Goal: Task Accomplishment & Management: Manage account settings

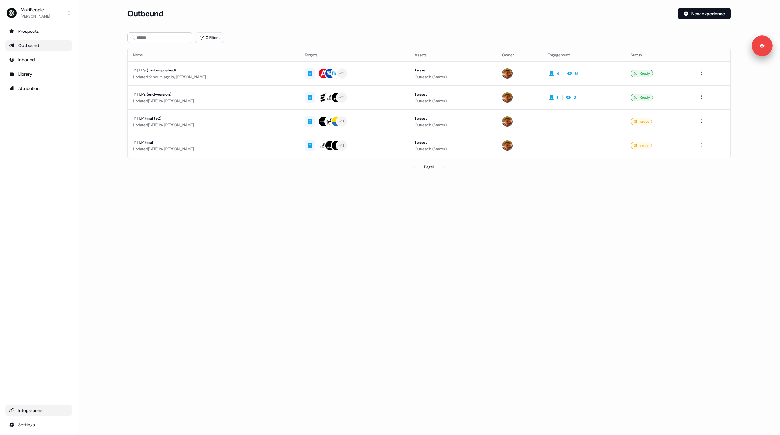
click at [33, 409] on div "Integrations" at bounding box center [38, 410] width 59 height 7
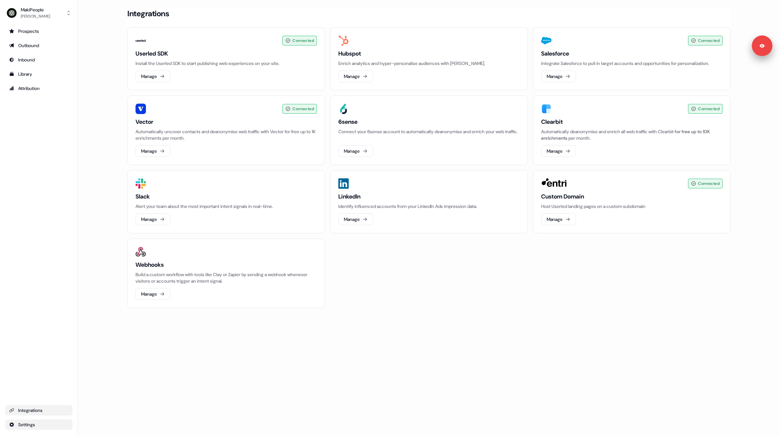
drag, startPoint x: 35, startPoint y: 421, endPoint x: 33, endPoint y: 425, distance: 4.1
click at [35, 422] on ul "Integrations Settings" at bounding box center [38, 417] width 67 height 25
click at [33, 425] on html "Signed in as Vincent Bonjean Sign out For the best experience switch devices to…" at bounding box center [390, 217] width 780 height 435
click at [27, 313] on html "Signed in as Vincent Bonjean Sign out For the best experience switch devices to…" at bounding box center [390, 217] width 780 height 435
click at [49, 427] on html "Signed in as Vincent Bonjean Sign out For the best experience switch devices to…" at bounding box center [390, 217] width 780 height 435
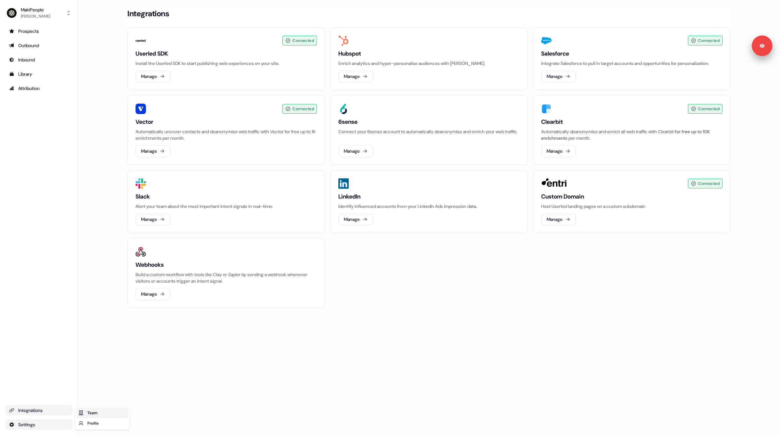
click at [90, 412] on div "Team" at bounding box center [102, 413] width 52 height 10
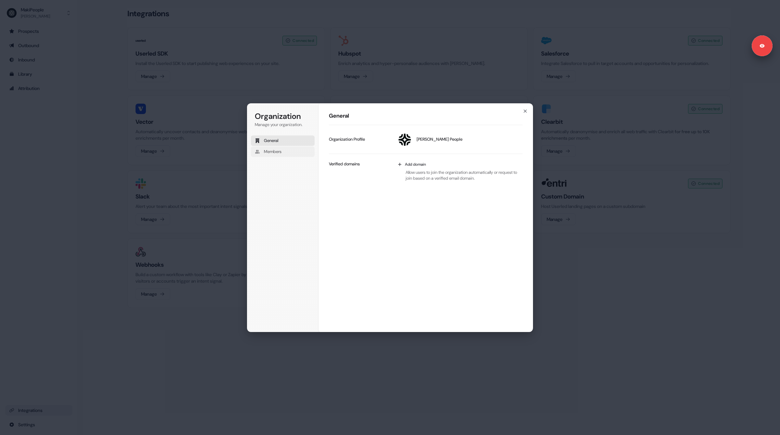
click at [277, 151] on span "Members" at bounding box center [273, 152] width 18 height 6
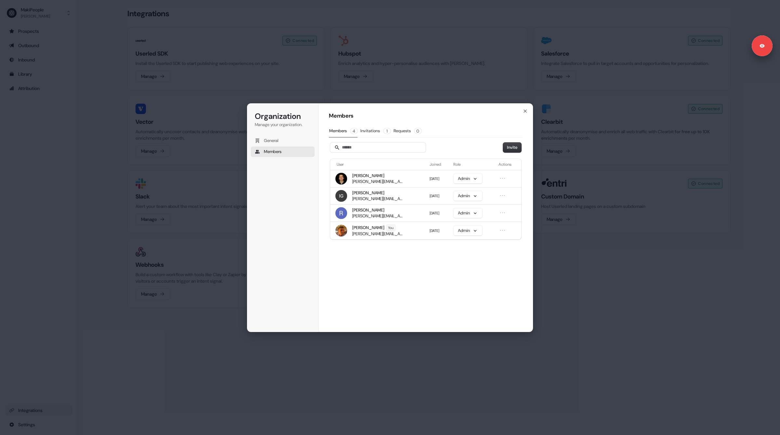
drag, startPoint x: 63, startPoint y: 132, endPoint x: 62, endPoint y: 76, distance: 55.9
click at [60, 130] on div "Organization Manage your organization. General Members Organization Members Mem…" at bounding box center [390, 217] width 780 height 435
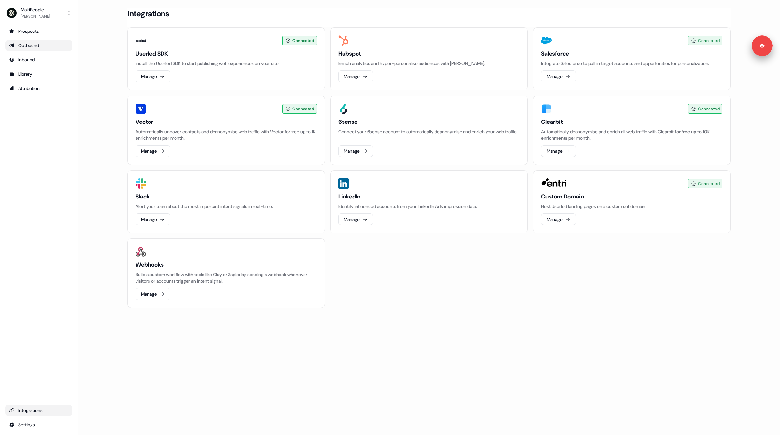
click at [50, 44] on div "Outbound" at bounding box center [38, 45] width 59 height 7
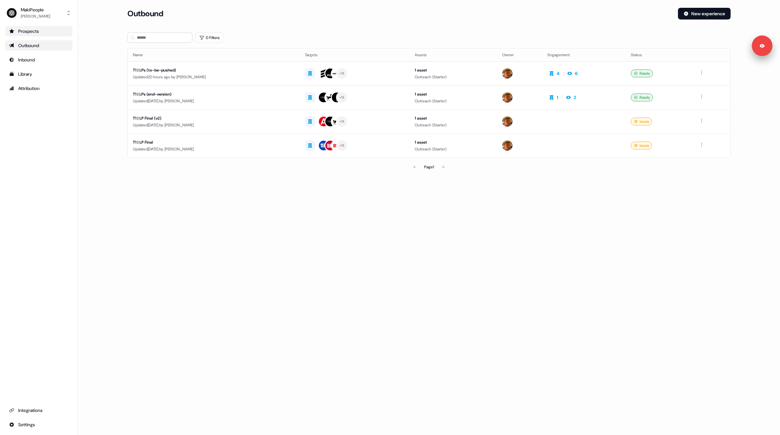
click at [42, 29] on div "Prospects" at bounding box center [38, 31] width 59 height 7
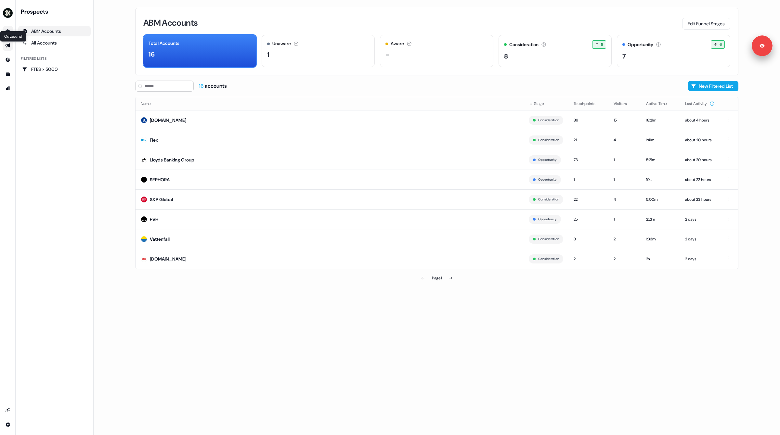
drag, startPoint x: 9, startPoint y: 46, endPoint x: 12, endPoint y: 45, distance: 3.3
click at [9, 46] on icon "Go to outbound experience" at bounding box center [7, 46] width 5 height 4
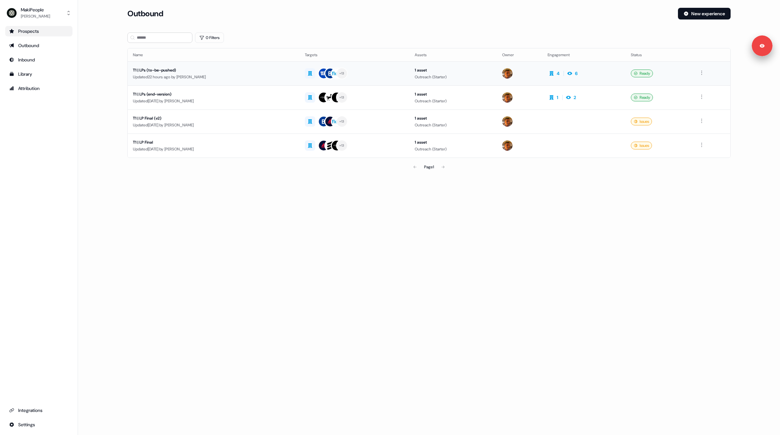
click at [259, 74] on div "Updated 22 hours ago by Vincent Bonjean" at bounding box center [214, 77] width 162 height 7
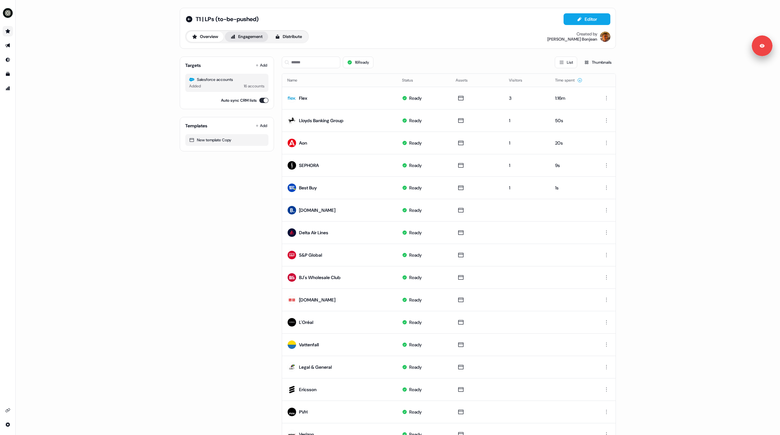
click at [244, 36] on button "Engagement" at bounding box center [246, 37] width 43 height 10
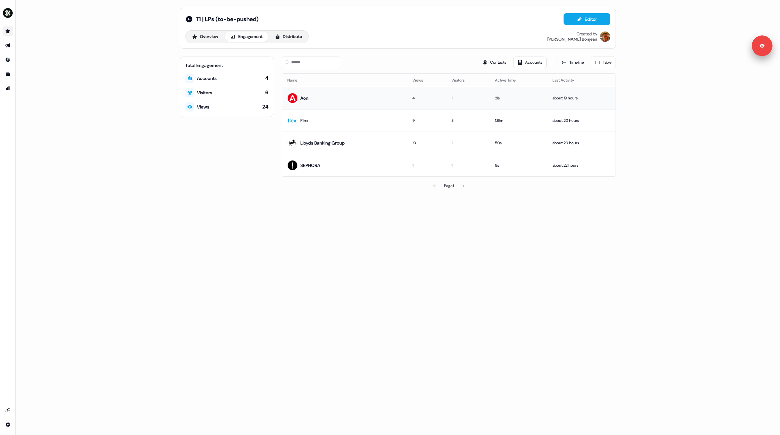
click at [305, 98] on div "Aon" at bounding box center [304, 98] width 8 height 7
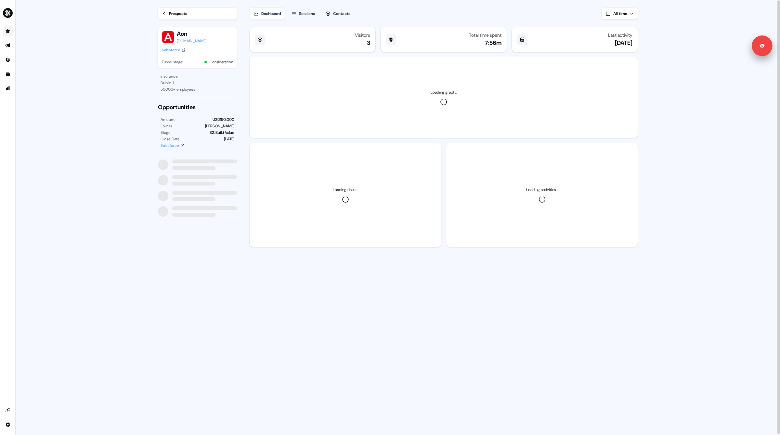
click at [304, 12] on div "Sessions" at bounding box center [307, 13] width 16 height 7
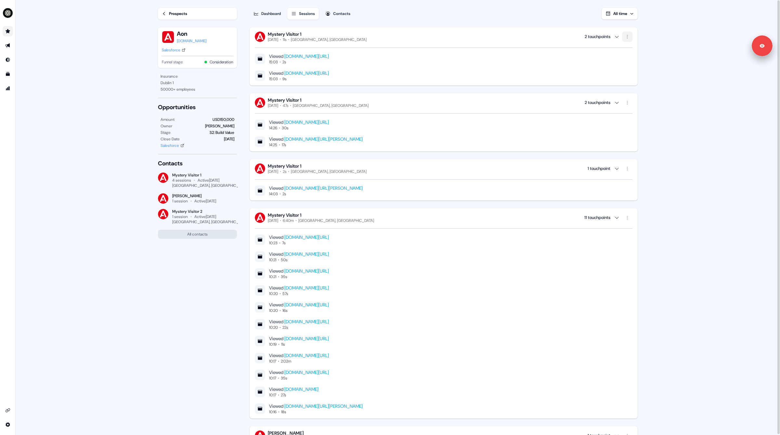
click at [629, 34] on html "Signed in as Vincent Bonjean Sign out For the best experience switch devices to…" at bounding box center [390, 217] width 780 height 435
click at [718, 44] on html "Signed in as Vincent Bonjean Sign out For the best experience switch devices to…" at bounding box center [390, 217] width 780 height 435
click at [90, 151] on main "Loading... Prospects Aon aon.com Salesforce Funnel stage: Consideration Insuran…" at bounding box center [398, 218] width 765 height 436
click at [88, 151] on main "Loading... Prospects Aon aon.com Salesforce Funnel stage: Consideration Insuran…" at bounding box center [398, 218] width 765 height 436
click at [119, 184] on main "Loading... Prospects Aon aon.com Salesforce Funnel stage: Consideration Insuran…" at bounding box center [398, 218] width 765 height 436
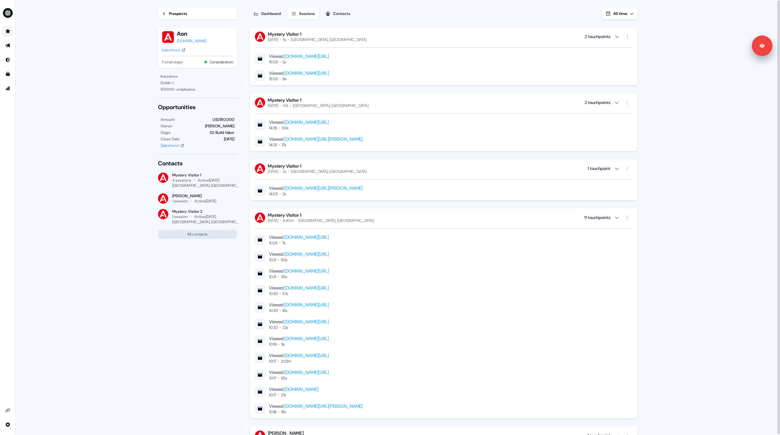
click at [131, 298] on main "Loading... Prospects Aon aon.com Salesforce Funnel stage: Consideration Insuran…" at bounding box center [398, 218] width 765 height 436
click at [153, 317] on div "Prospects Aon aon.com Salesforce Funnel stage: Consideration Insurance Dublin 1…" at bounding box center [193, 217] width 90 height 435
click at [172, 11] on div "Prospects" at bounding box center [178, 13] width 18 height 7
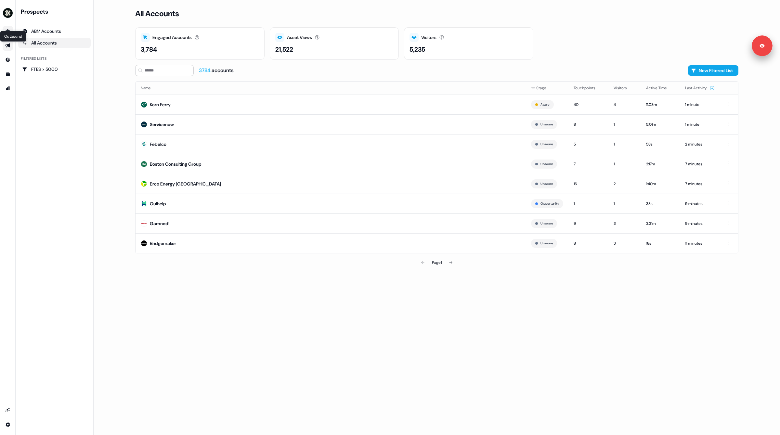
click at [7, 44] on icon "Go to outbound experience" at bounding box center [7, 45] width 5 height 5
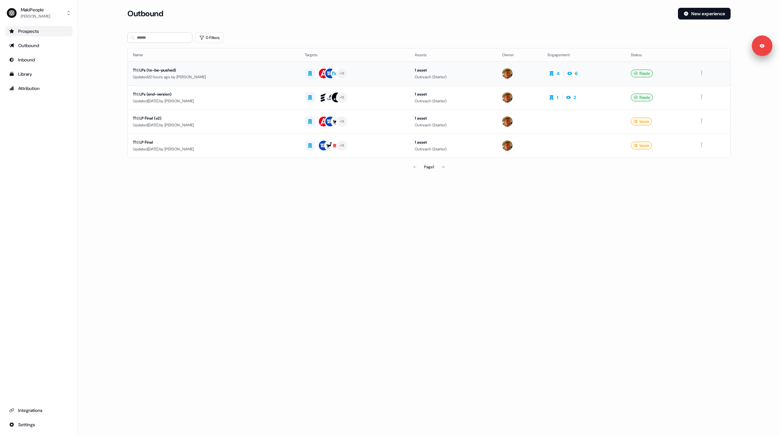
click at [272, 72] on div "T1 | LPs (to-be-pushed)" at bounding box center [214, 70] width 162 height 7
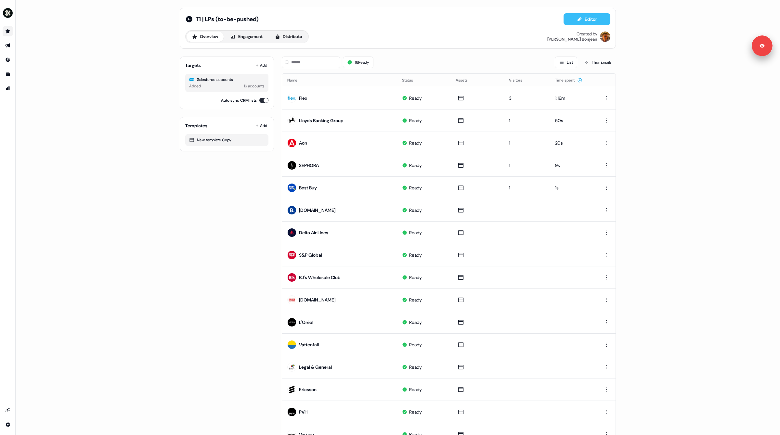
drag, startPoint x: 591, startPoint y: 17, endPoint x: 583, endPoint y: 18, distance: 8.2
click at [591, 17] on button "Editor" at bounding box center [587, 19] width 47 height 12
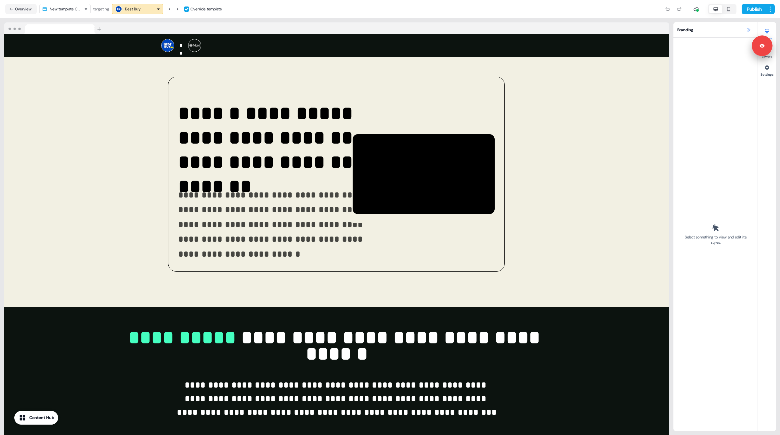
click at [747, 30] on icon at bounding box center [748, 29] width 5 height 5
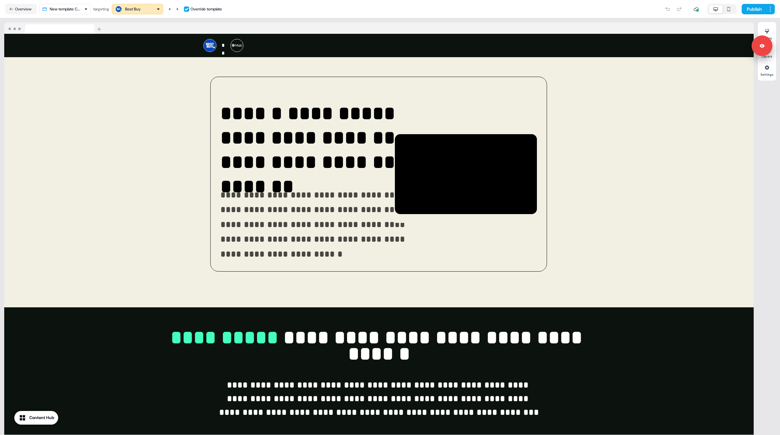
click at [14, 7] on button "Overview" at bounding box center [21, 9] width 32 height 10
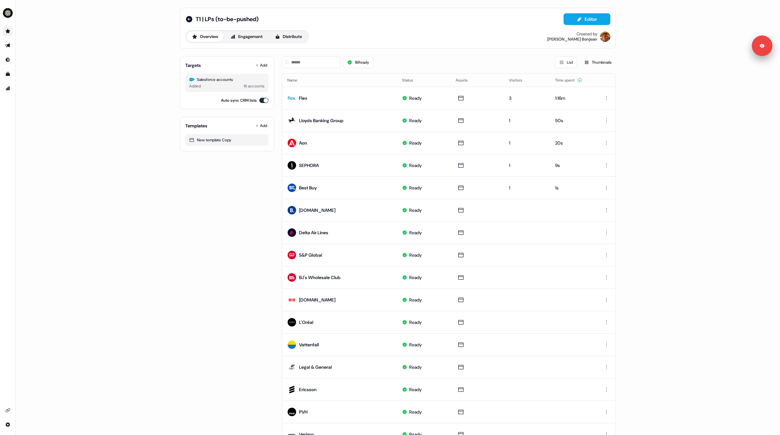
click at [117, 193] on div "T1 | LPs (to-be-pushed) Editor Overview Engagement Distribute Created by Vincen…" at bounding box center [398, 217] width 765 height 435
click at [9, 409] on icon "Go to integrations" at bounding box center [7, 410] width 5 height 5
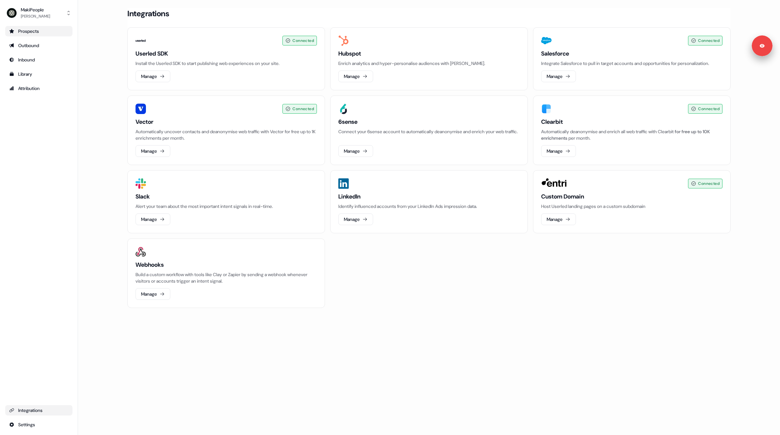
click at [36, 34] on link "Prospects" at bounding box center [38, 31] width 67 height 10
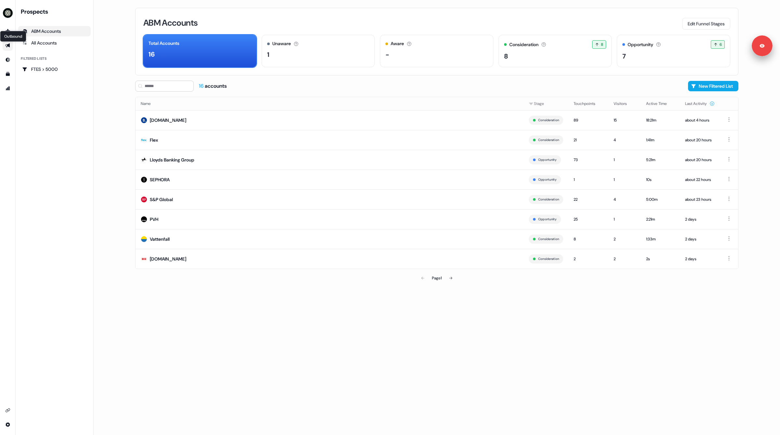
click at [7, 45] on icon "Go to outbound experience" at bounding box center [7, 46] width 5 height 4
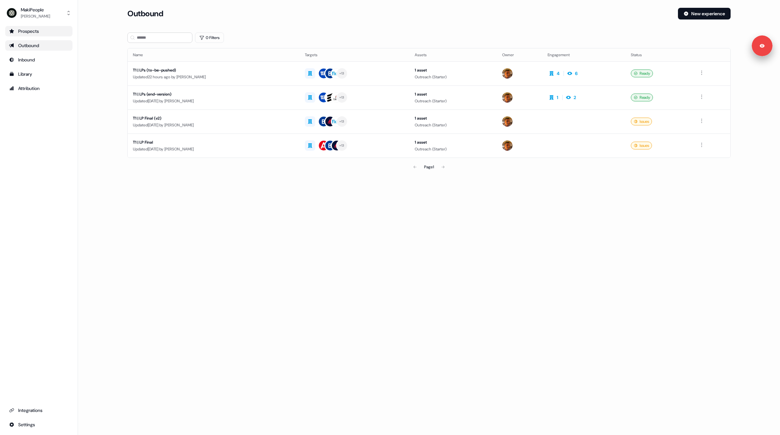
click at [42, 33] on div "Prospects" at bounding box center [38, 31] width 59 height 7
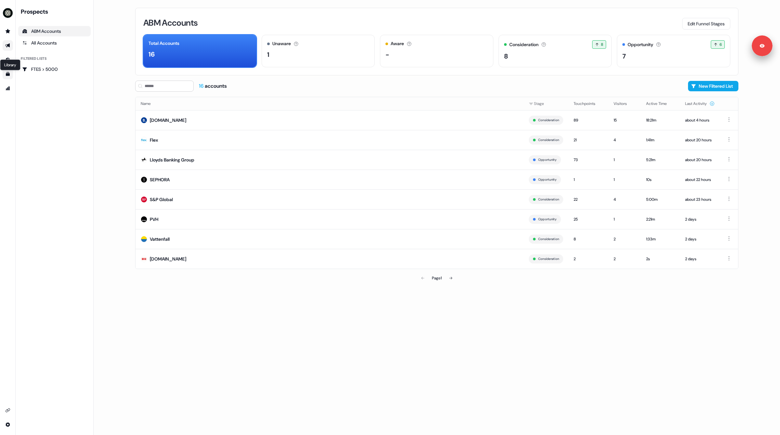
click at [8, 74] on icon "Go to templates" at bounding box center [8, 74] width 4 height 4
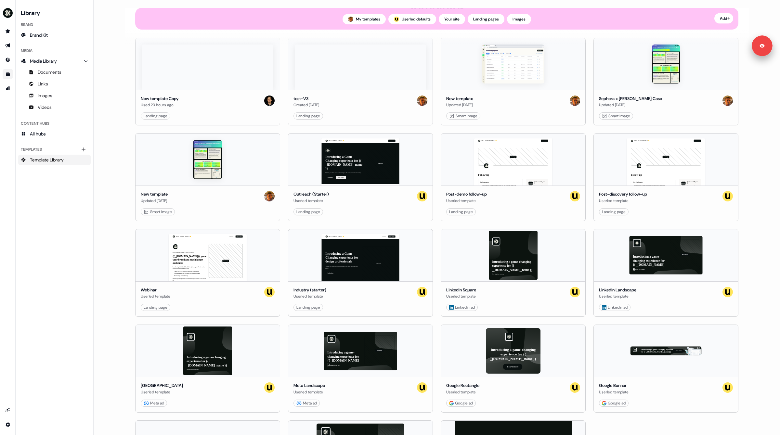
scroll to position [66, 0]
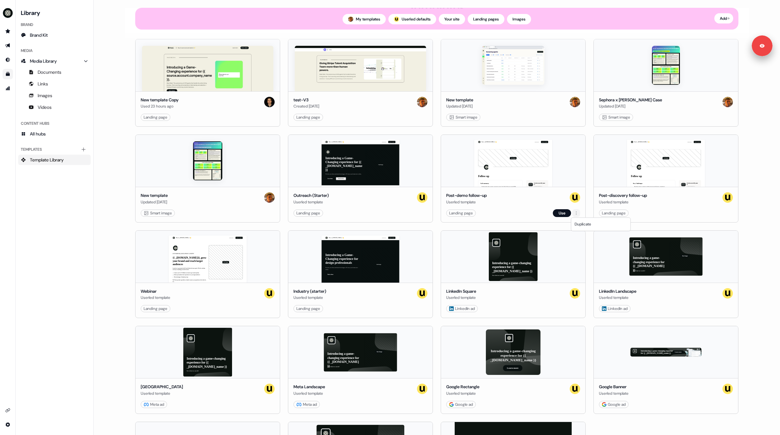
click at [575, 213] on html "Signed in as Vincent Bonjean Sign out For the best experience switch devices to…" at bounding box center [390, 217] width 780 height 435
click at [546, 207] on html "Signed in as Vincent Bonjean Sign out For the best experience switch devices to…" at bounding box center [390, 217] width 780 height 435
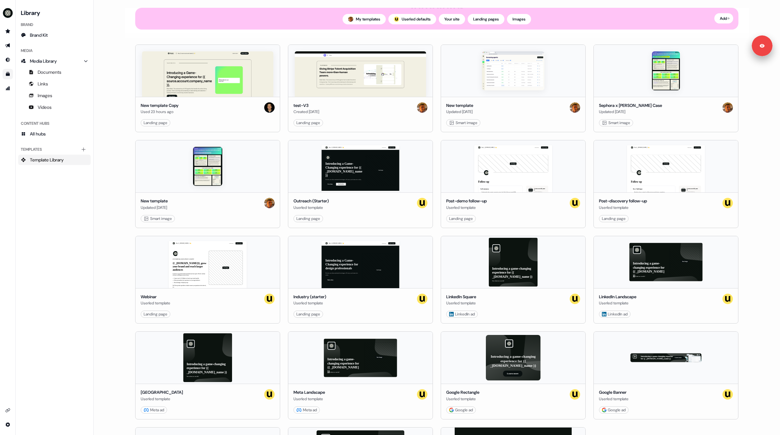
drag, startPoint x: 560, startPoint y: 212, endPoint x: 586, endPoint y: 213, distance: 25.7
click at [586, 213] on div "New template Copy Used 23 hours ago Landing page Edit Use test-V3 Created 15 da…" at bounding box center [436, 280] width 603 height 471
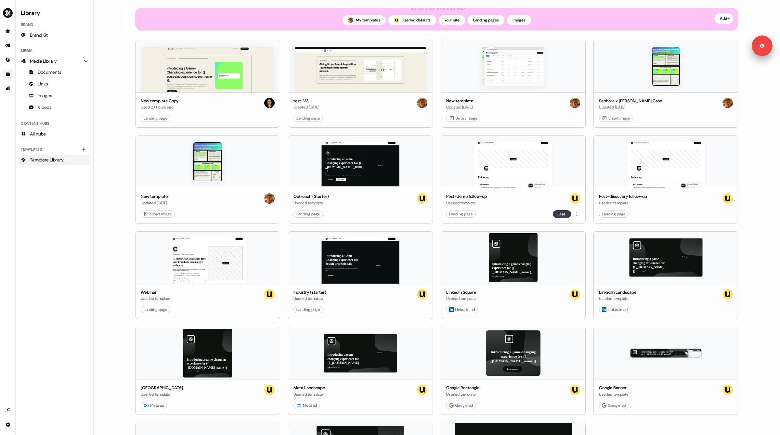
click at [564, 213] on button "Use" at bounding box center [562, 214] width 18 height 8
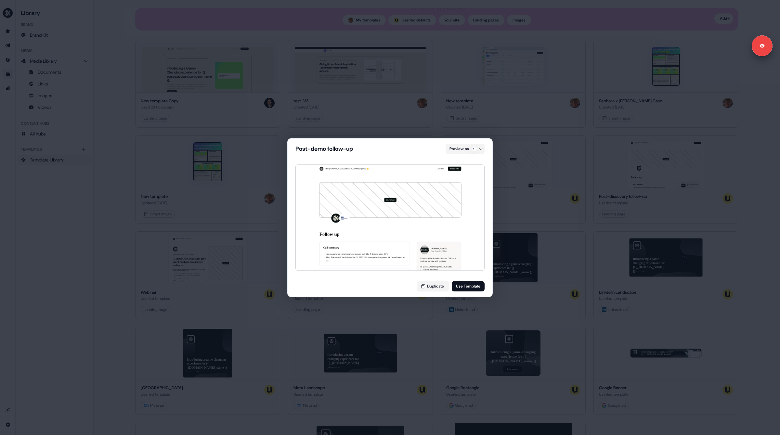
drag, startPoint x: 435, startPoint y: 287, endPoint x: 434, endPoint y: 281, distance: 6.5
click at [434, 287] on button "Duplicate" at bounding box center [433, 286] width 33 height 10
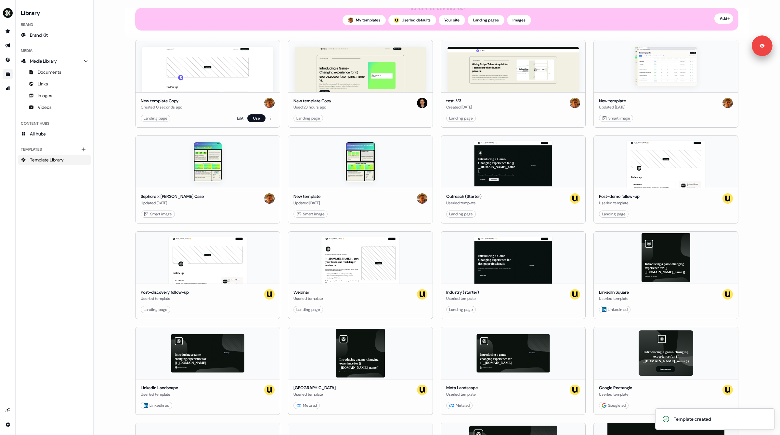
click at [239, 120] on link "Edit" at bounding box center [240, 118] width 7 height 7
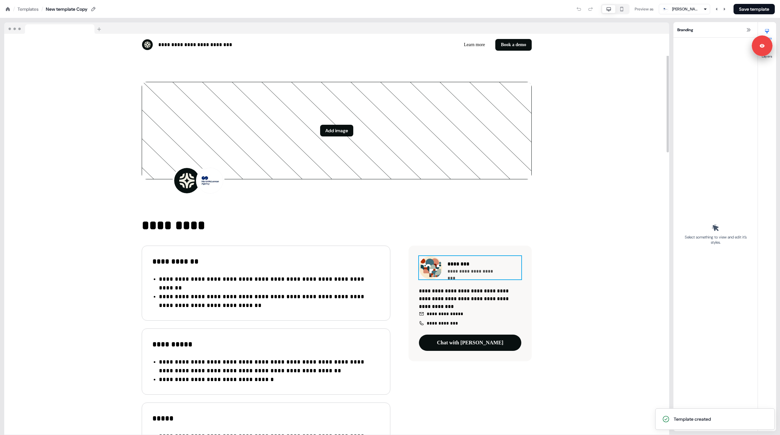
scroll to position [104, 0]
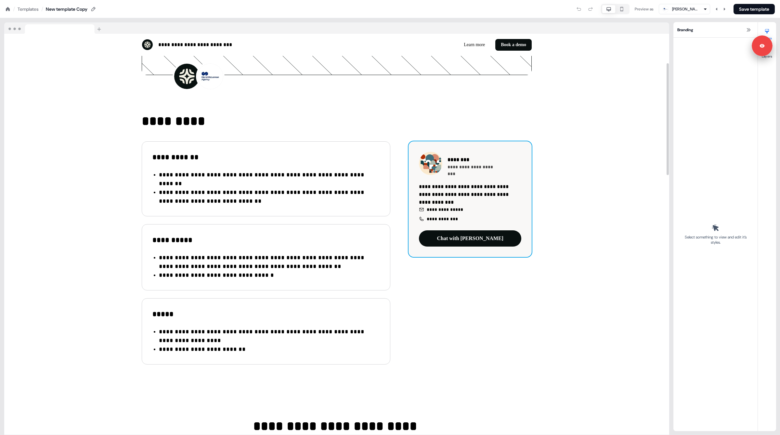
click at [467, 249] on div "**********" at bounding box center [470, 199] width 123 height 116
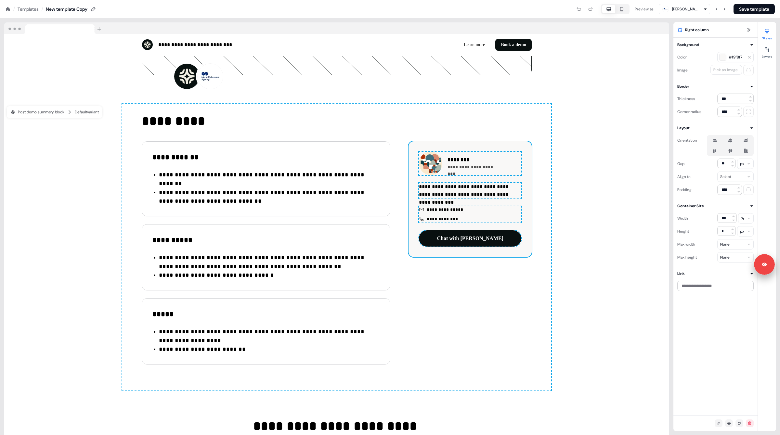
drag, startPoint x: 763, startPoint y: 45, endPoint x: 766, endPoint y: 333, distance: 288.4
click at [766, 0] on body "**********" at bounding box center [390, 0] width 780 height 0
click at [766, 87] on div "Styles Layers" at bounding box center [767, 226] width 18 height 409
click at [761, 49] on button "Layers" at bounding box center [767, 51] width 18 height 14
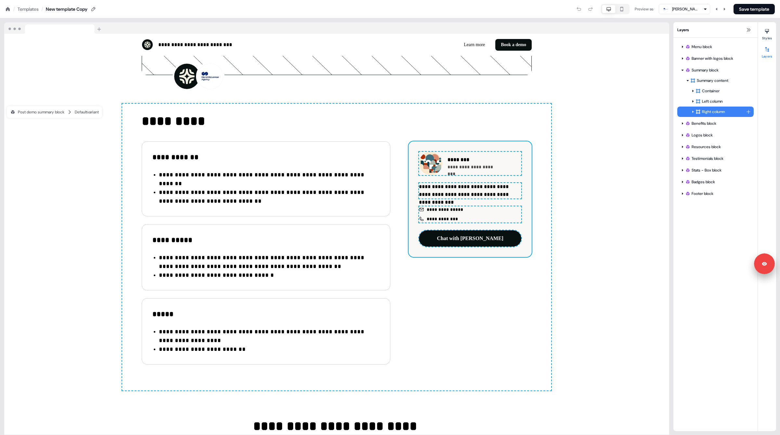
click at [705, 112] on div "Right column" at bounding box center [721, 112] width 50 height 7
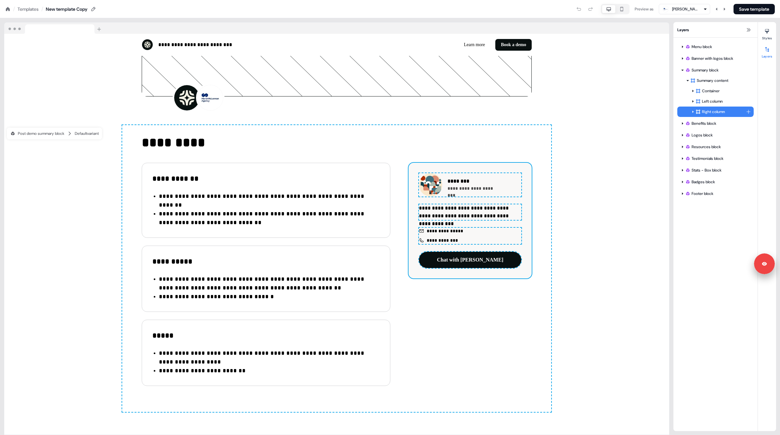
scroll to position [69, 0]
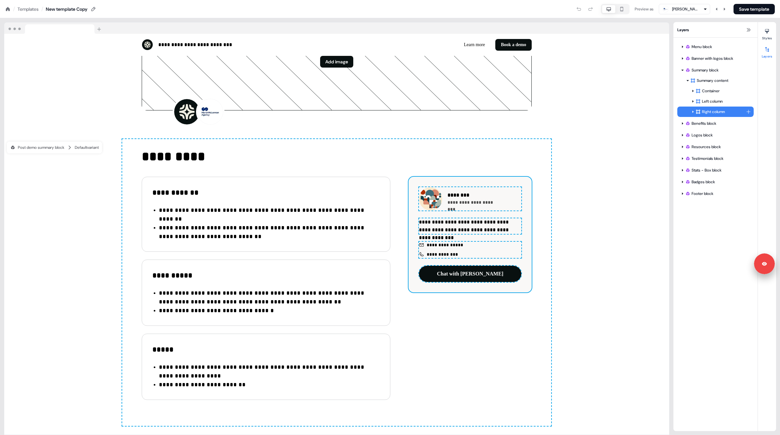
click at [750, 0] on html "**********" at bounding box center [390, 0] width 780 height 0
click at [718, 183] on span "Calendar" at bounding box center [719, 184] width 16 height 5
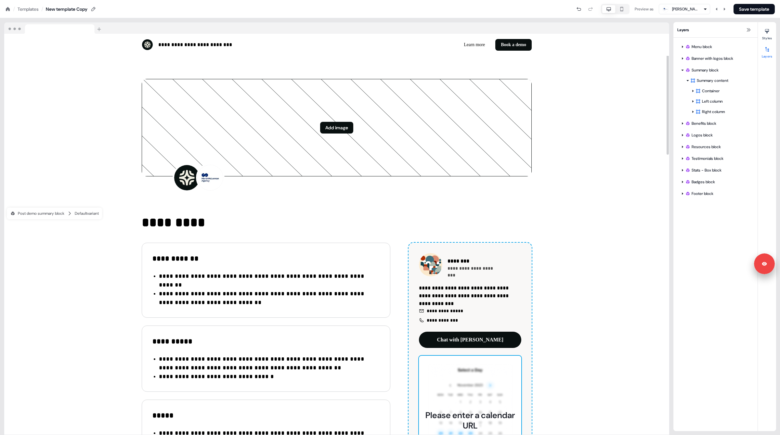
scroll to position [0, 0]
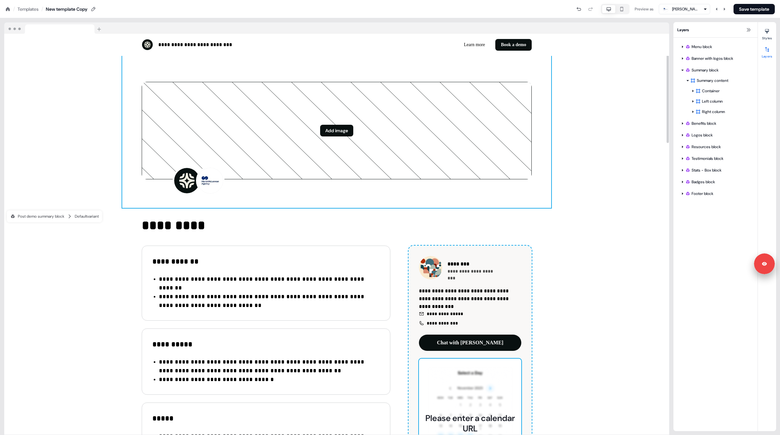
click at [346, 194] on div "Add image To pick up a draggable item, press the space bar. While dragging, use…" at bounding box center [336, 132] width 429 height 152
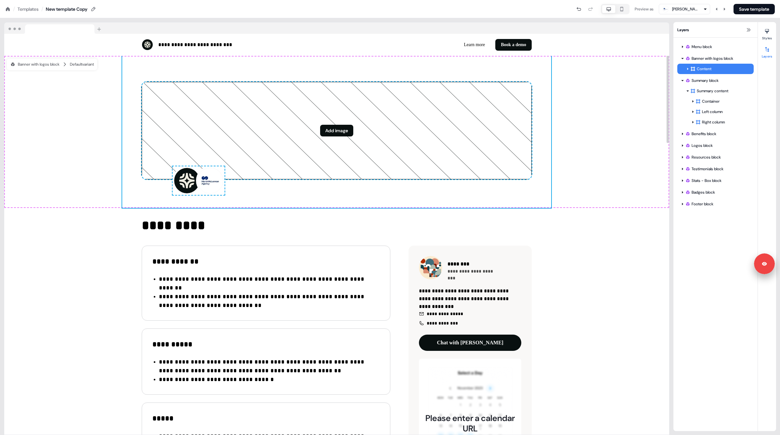
click at [333, 20] on div "**********" at bounding box center [337, 226] width 674 height 417
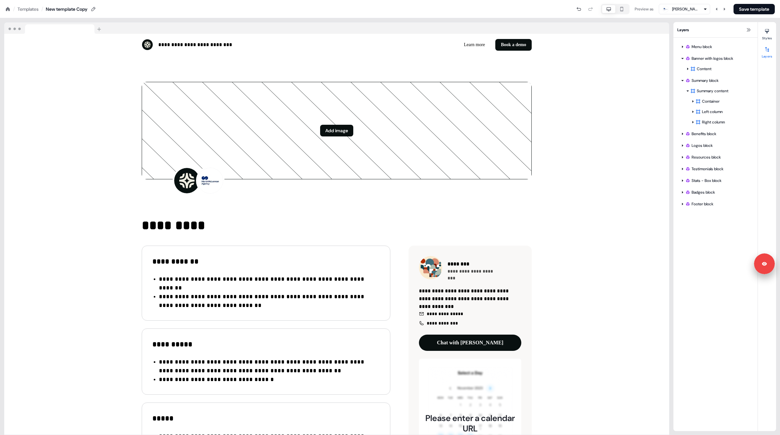
click at [8, 10] on icon at bounding box center [7, 9] width 5 height 5
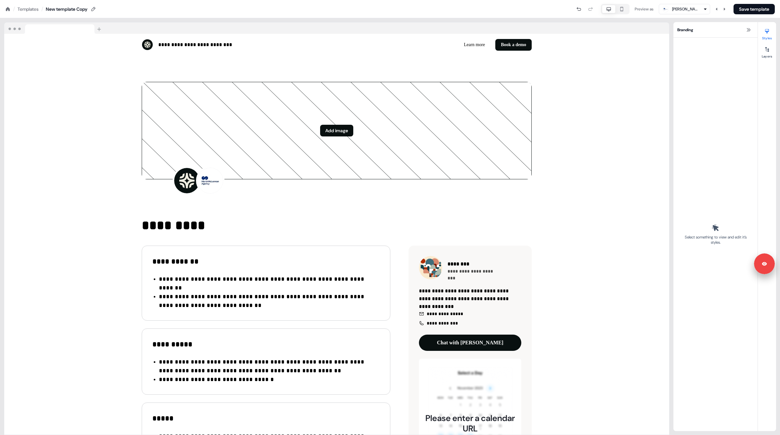
click at [7, 9] on icon at bounding box center [8, 9] width 4 height 4
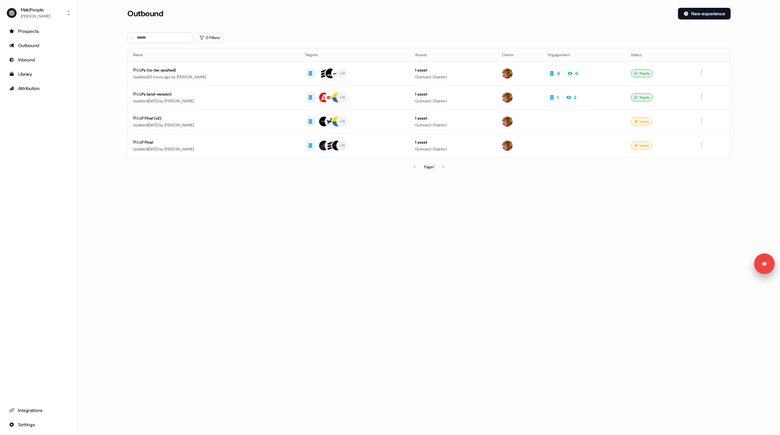
click at [28, 419] on ul "Integrations Settings" at bounding box center [38, 417] width 67 height 25
click at [32, 423] on html "Signed in as Vincent Bonjean Sign out For the best experience switch devices to…" at bounding box center [390, 217] width 780 height 435
click at [93, 412] on div "Team" at bounding box center [102, 413] width 52 height 10
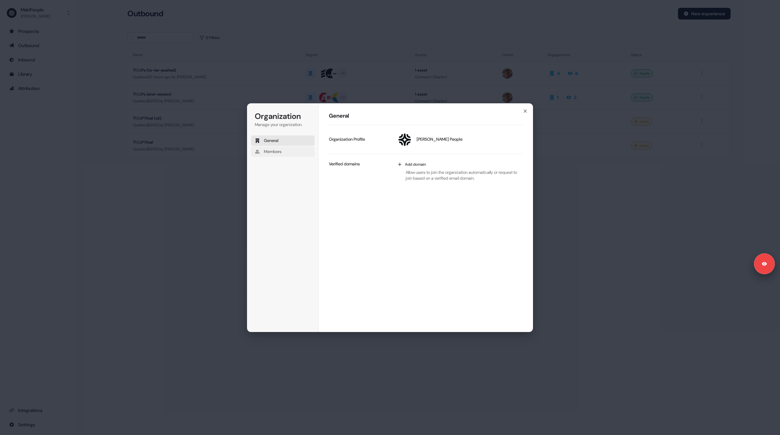
click at [281, 149] on span "Members" at bounding box center [273, 152] width 18 height 6
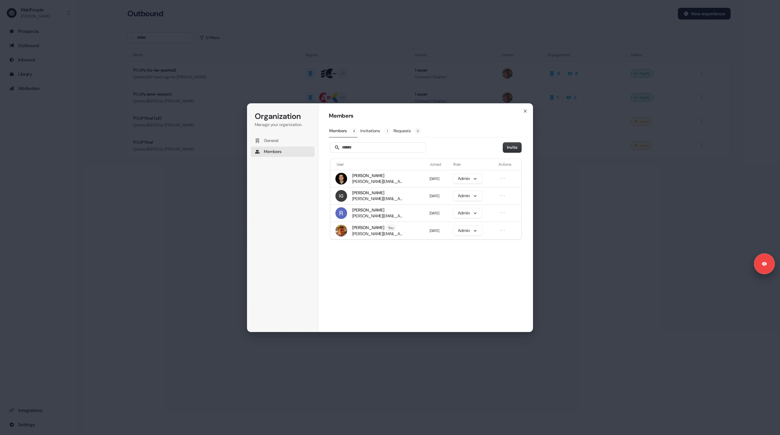
click at [401, 354] on div "Organization Manage your organization. General Members Organization Members Mem…" at bounding box center [390, 217] width 780 height 435
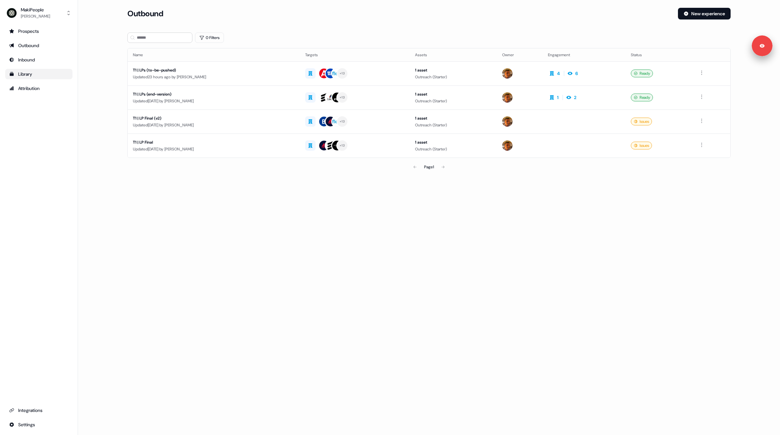
click at [29, 74] on div "Library" at bounding box center [38, 74] width 59 height 7
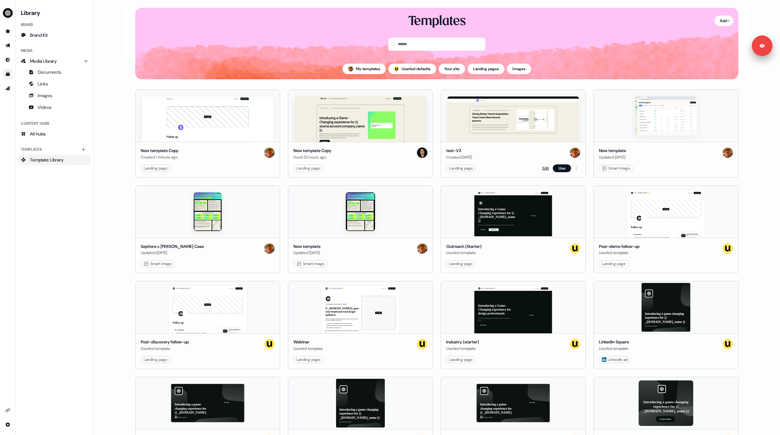
click at [543, 166] on link "Edit" at bounding box center [546, 168] width 7 height 7
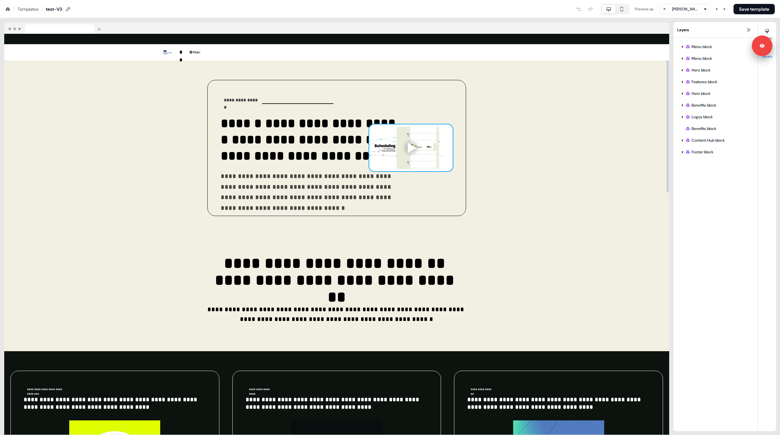
click at [388, 125] on div at bounding box center [411, 148] width 84 height 47
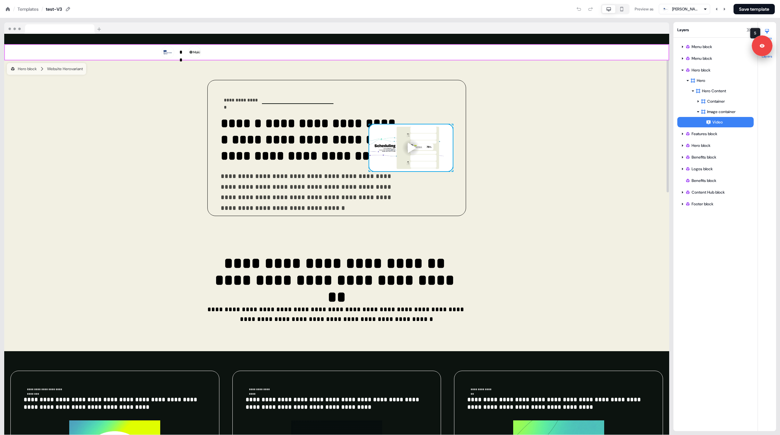
click at [773, 26] on button "Styles" at bounding box center [767, 33] width 18 height 14
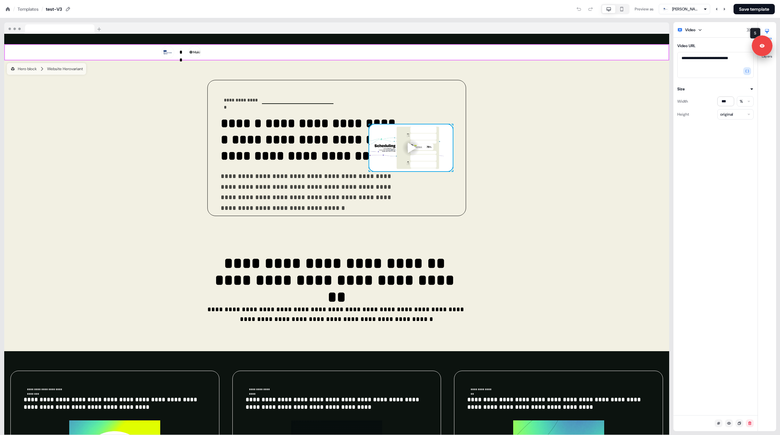
click at [765, 31] on icon at bounding box center [767, 31] width 5 height 5
drag, startPoint x: 765, startPoint y: 75, endPoint x: 768, endPoint y: 226, distance: 150.9
click at [770, 0] on body "**********" at bounding box center [390, 0] width 780 height 0
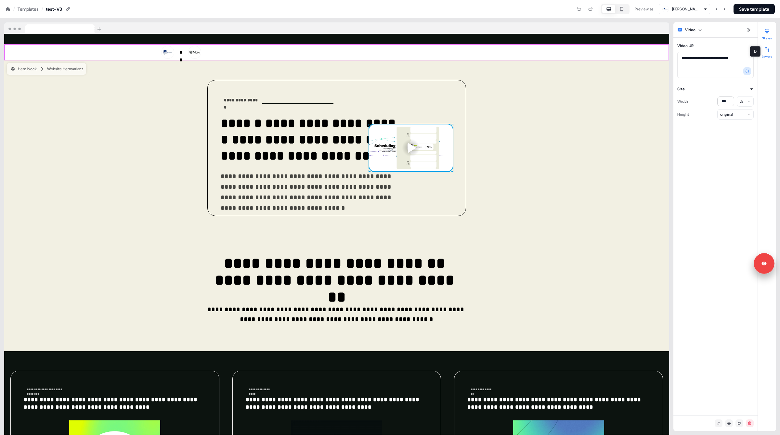
click at [762, 49] on div at bounding box center [767, 49] width 10 height 10
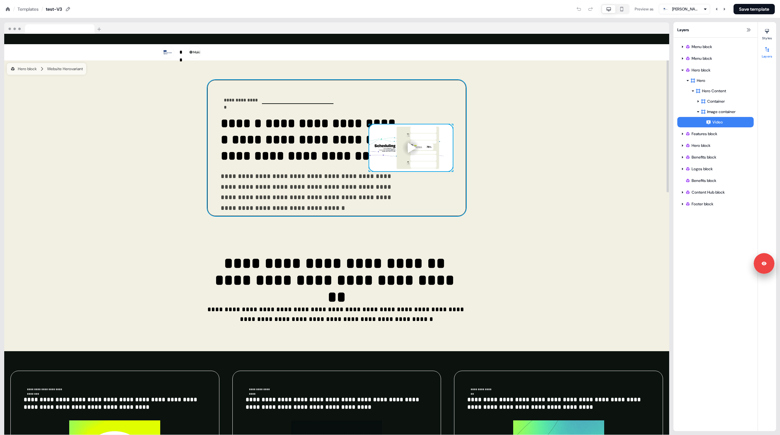
click at [466, 120] on div "**********" at bounding box center [336, 148] width 258 height 136
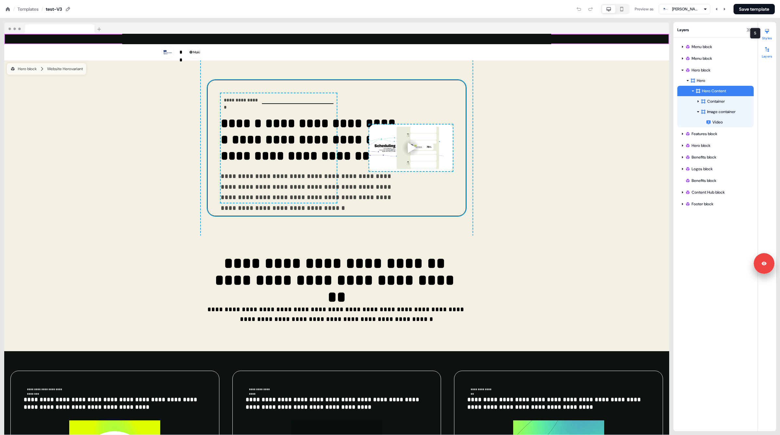
click at [768, 32] on icon at bounding box center [767, 31] width 5 height 5
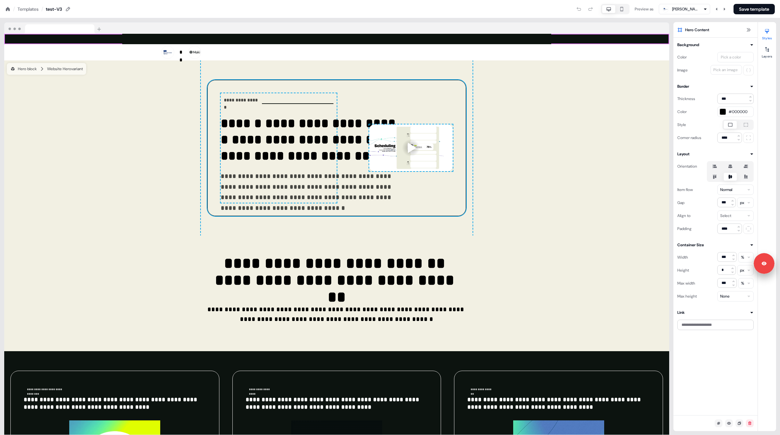
click at [731, 167] on icon at bounding box center [731, 166] width 4 height 4
click at [731, 167] on button "button" at bounding box center [730, 166] width 5 height 5
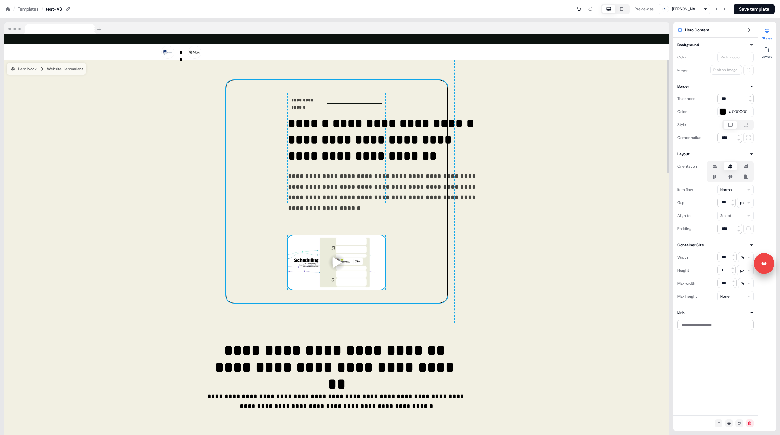
click at [382, 250] on div at bounding box center [337, 262] width 98 height 55
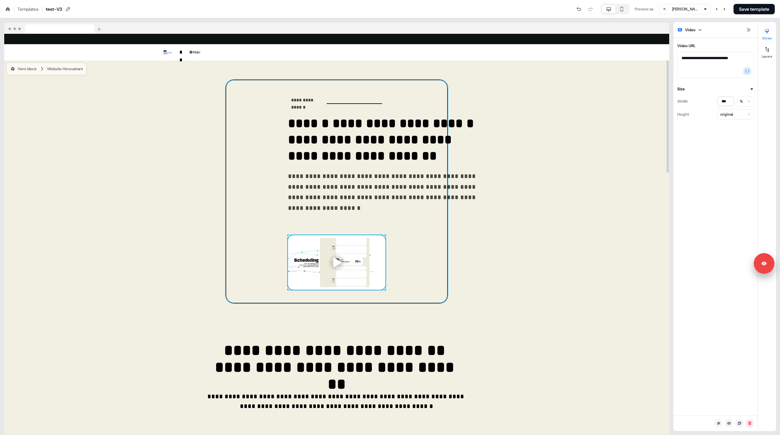
click at [447, 198] on div "**********" at bounding box center [336, 192] width 221 height 224
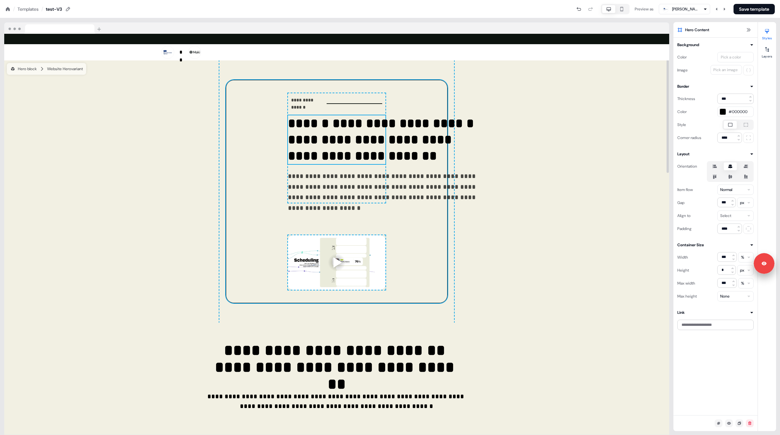
click at [393, 152] on p "**********" at bounding box center [385, 139] width 195 height 49
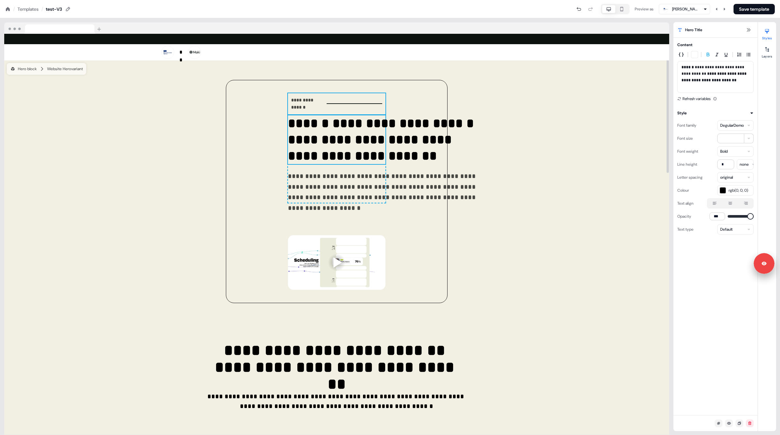
click at [386, 96] on div "**********" at bounding box center [337, 103] width 98 height 21
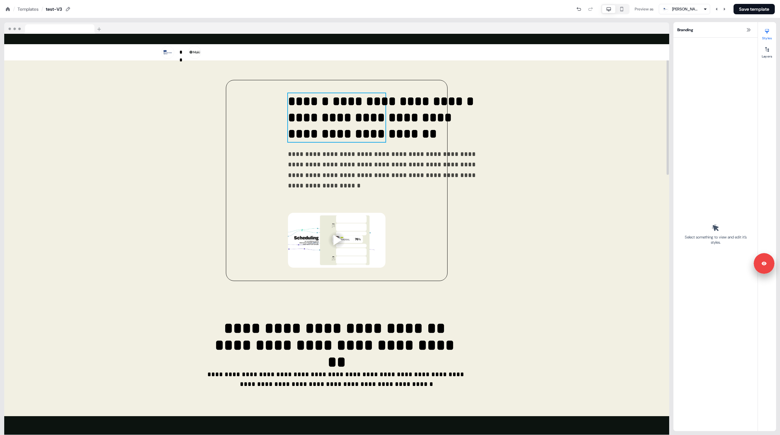
click at [411, 108] on p "**********" at bounding box center [385, 117] width 195 height 49
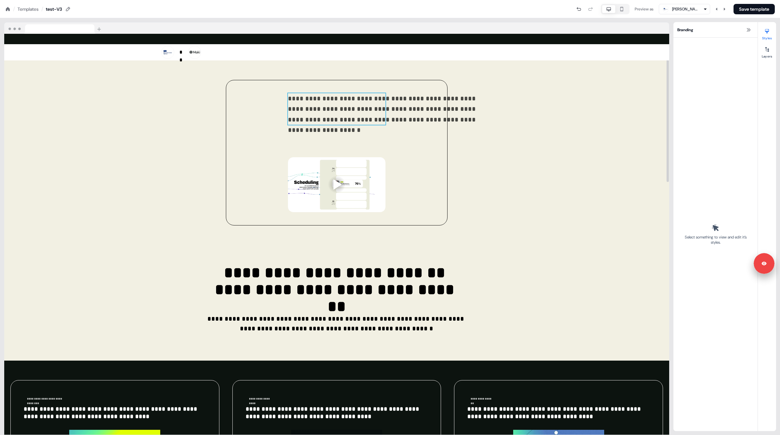
click at [402, 112] on p "**********" at bounding box center [385, 109] width 195 height 32
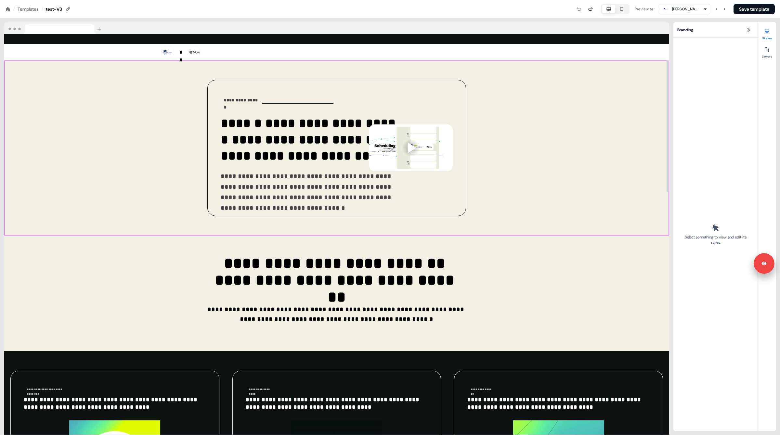
click at [570, 134] on div "**********" at bounding box center [336, 147] width 665 height 175
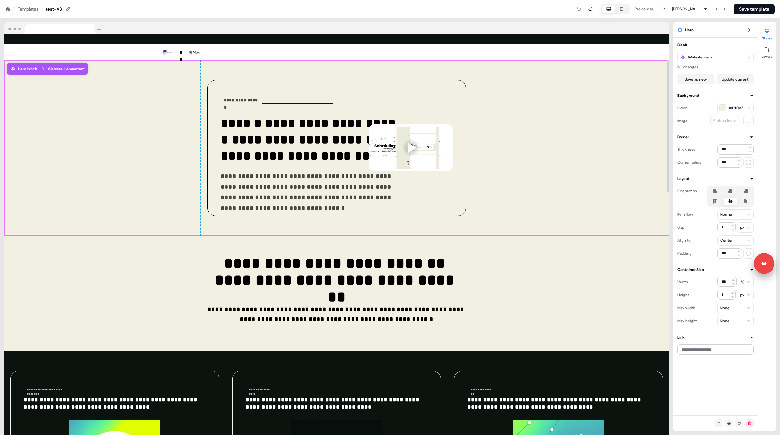
click at [387, 19] on div "**********" at bounding box center [337, 226] width 674 height 417
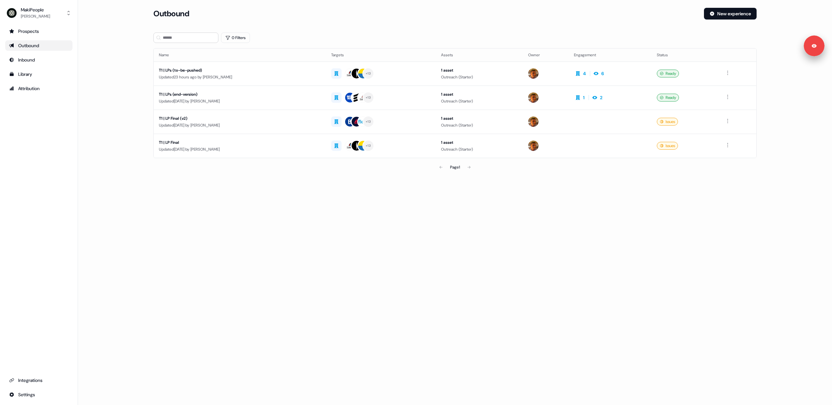
click at [128, 104] on main "Loading... Outbound New experience 0 Filters Name Targets Assets Owner Engageme…" at bounding box center [455, 100] width 754 height 184
click at [40, 75] on div "Library" at bounding box center [38, 74] width 59 height 7
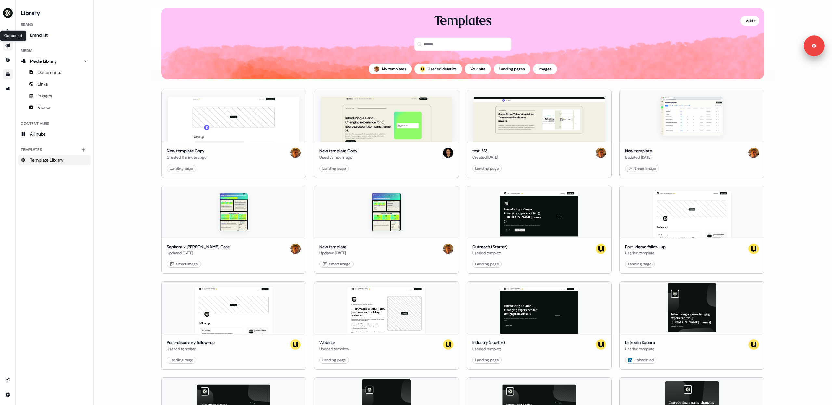
click at [7, 45] on icon "Go to outbound experience" at bounding box center [7, 46] width 5 height 4
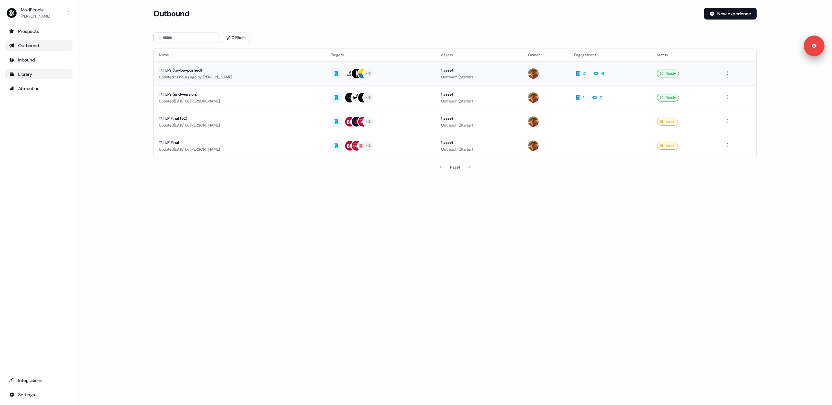
click at [511, 74] on div "Outreach (Starter)" at bounding box center [479, 77] width 77 height 7
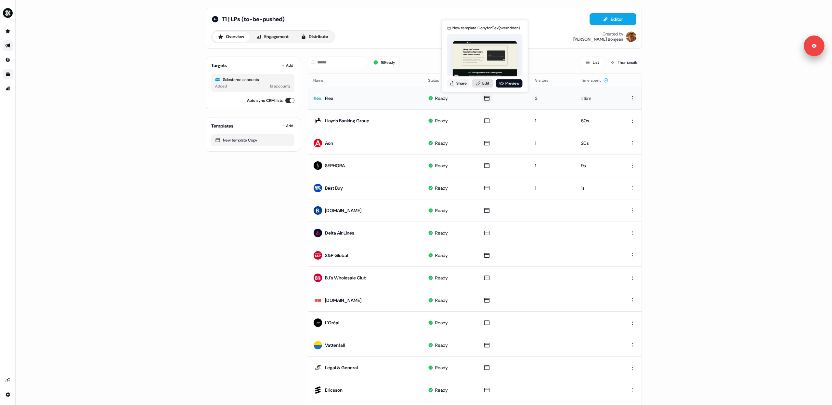
click at [486, 83] on link "Edit" at bounding box center [482, 83] width 21 height 8
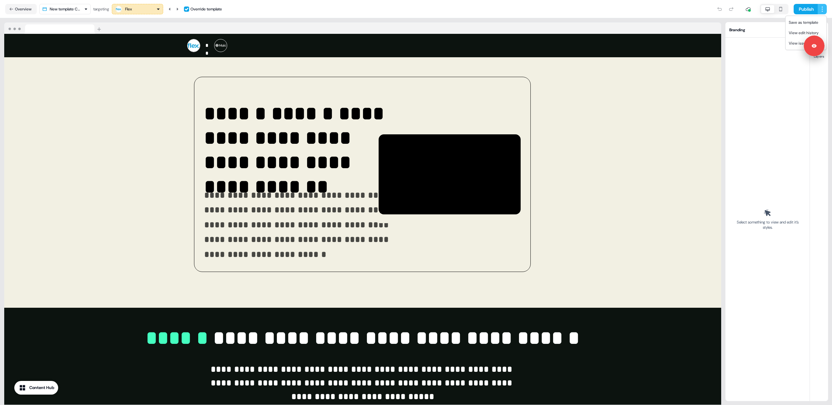
click at [821, 11] on html "**********" at bounding box center [416, 202] width 832 height 405
click at [804, 24] on span "Save as template" at bounding box center [804, 22] width 30 height 5
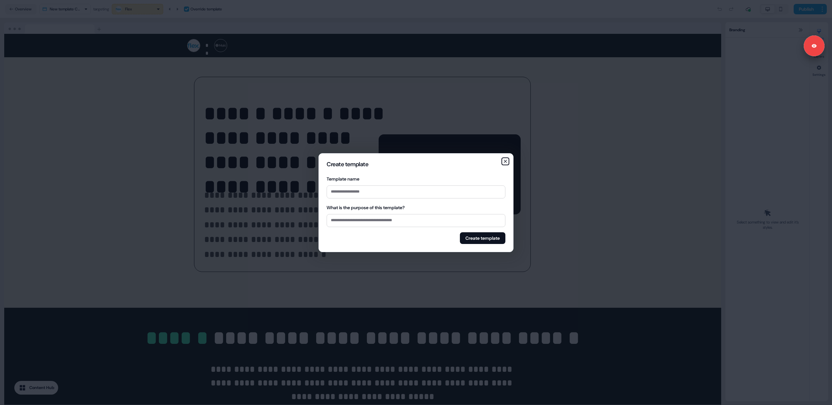
click at [507, 161] on icon "button" at bounding box center [505, 161] width 5 height 5
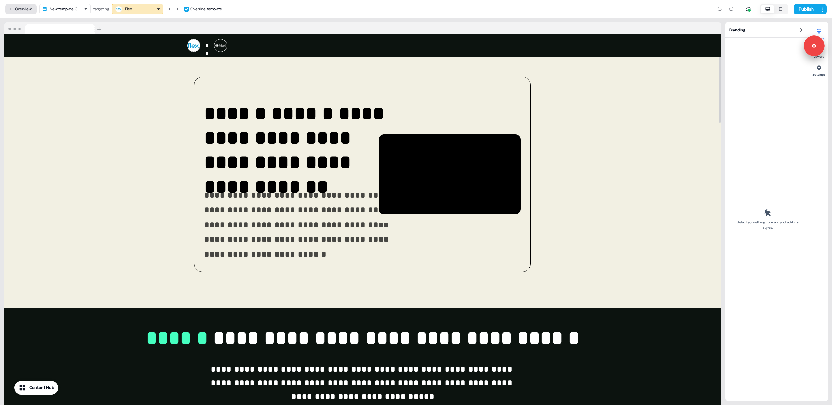
click at [14, 11] on button "Overview" at bounding box center [21, 9] width 32 height 10
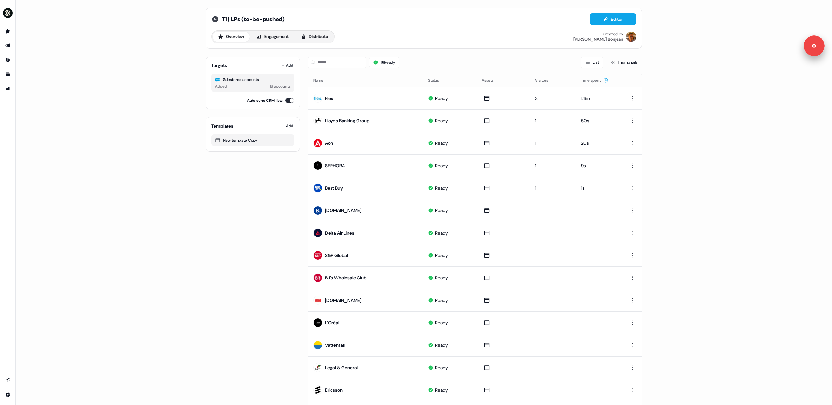
click at [213, 20] on icon at bounding box center [215, 19] width 7 height 7
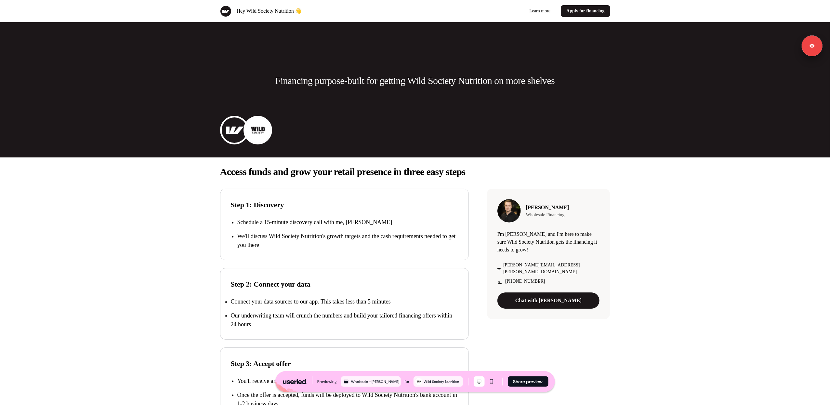
click at [746, 236] on div "Access funds and grow your retail presence in three easy steps Step 1: Discover…" at bounding box center [415, 300] width 830 height 287
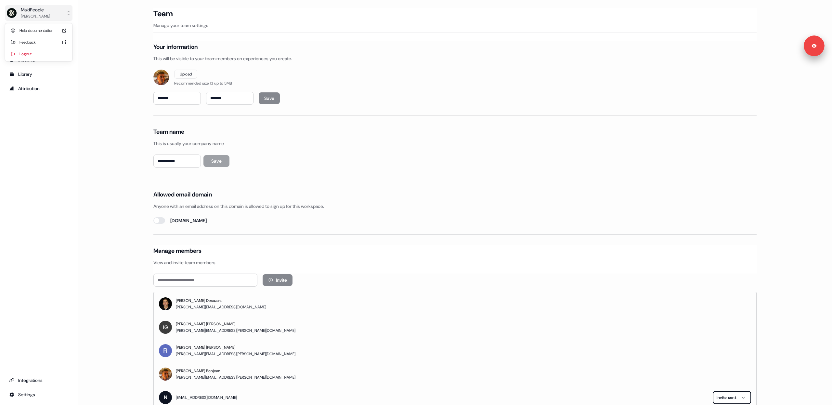
click at [27, 13] on div "[PERSON_NAME]" at bounding box center [35, 16] width 29 height 7
click at [36, 52] on div "Logout" at bounding box center [39, 54] width 62 height 12
